Goal: Check status: Check status

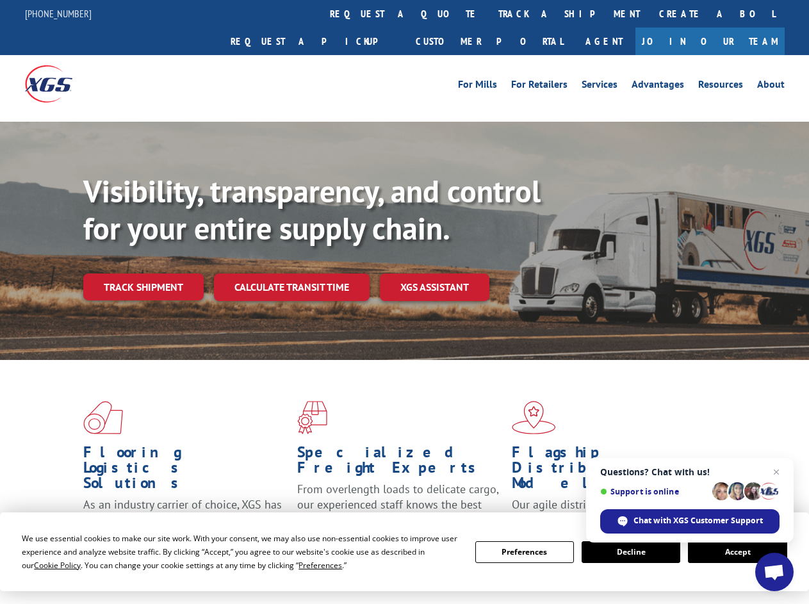
click at [404, 302] on div "Visibility, transparency, and control for your entire supply chain. Track shipm…" at bounding box center [446, 262] width 726 height 179
click at [45, 565] on span "Cookie Policy" at bounding box center [57, 565] width 47 height 11
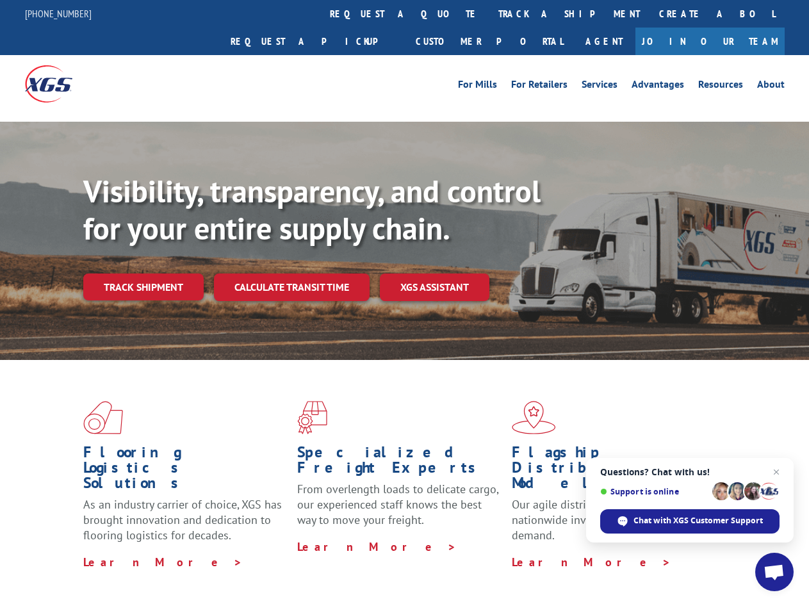
click at [308, 565] on div "Flooring Logistics Solutions As an industry carrier of choice, XGS has brought …" at bounding box center [404, 488] width 809 height 257
click at [524, 552] on div "Flooring Logistics Solutions As an industry carrier of choice, XGS has brought …" at bounding box center [404, 485] width 809 height 250
click at [631, 552] on div "Flooring Logistics Solutions As an industry carrier of choice, XGS has brought …" at bounding box center [404, 485] width 809 height 250
click at [737, 552] on div "Flooring Logistics Solutions As an industry carrier of choice, XGS has brought …" at bounding box center [404, 485] width 809 height 250
click at [404, 302] on div "Visibility, transparency, and control for your entire supply chain. Track shipm…" at bounding box center [446, 262] width 726 height 179
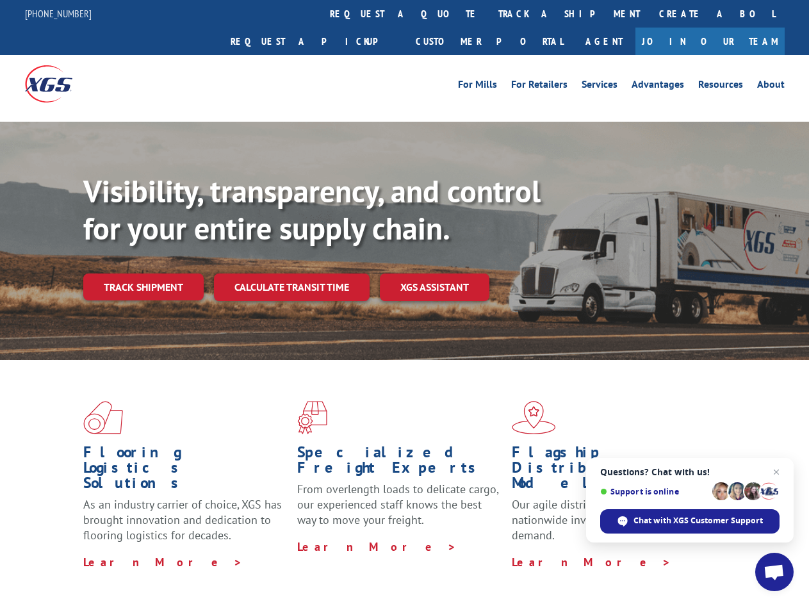
click at [489, 13] on link "track a shipment" at bounding box center [569, 14] width 161 height 28
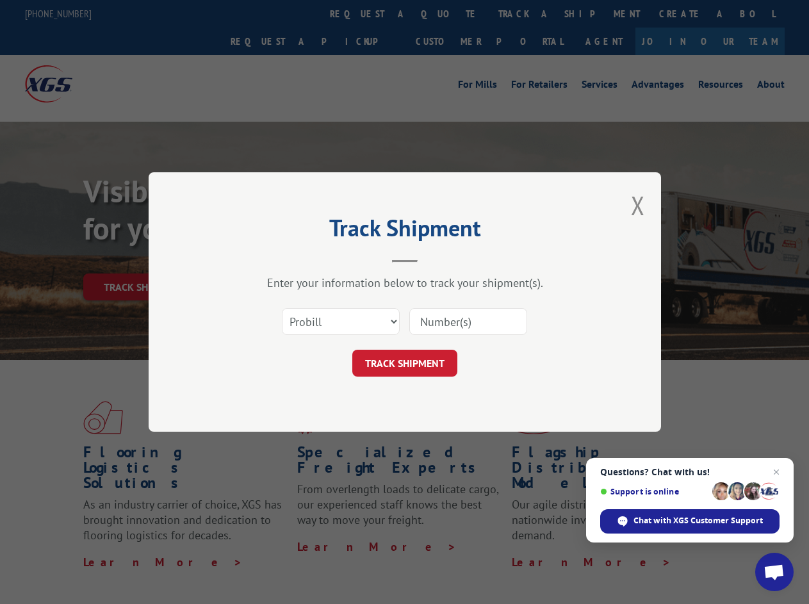
click at [447, 13] on div "Track Shipment Enter your information below to track your shipment(s). Select c…" at bounding box center [404, 302] width 809 height 604
click at [527, 13] on div "Track Shipment Enter your information below to track your shipment(s). Select c…" at bounding box center [404, 302] width 809 height 604
